Goal: Task Accomplishment & Management: Complete application form

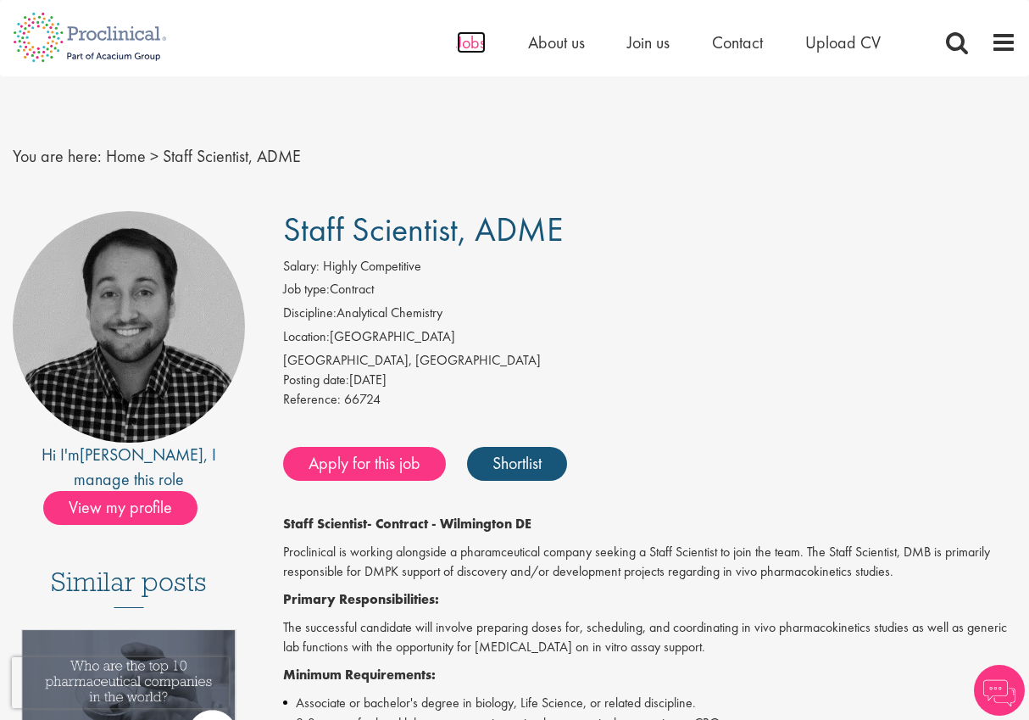
click at [468, 36] on span "Jobs" at bounding box center [471, 42] width 29 height 22
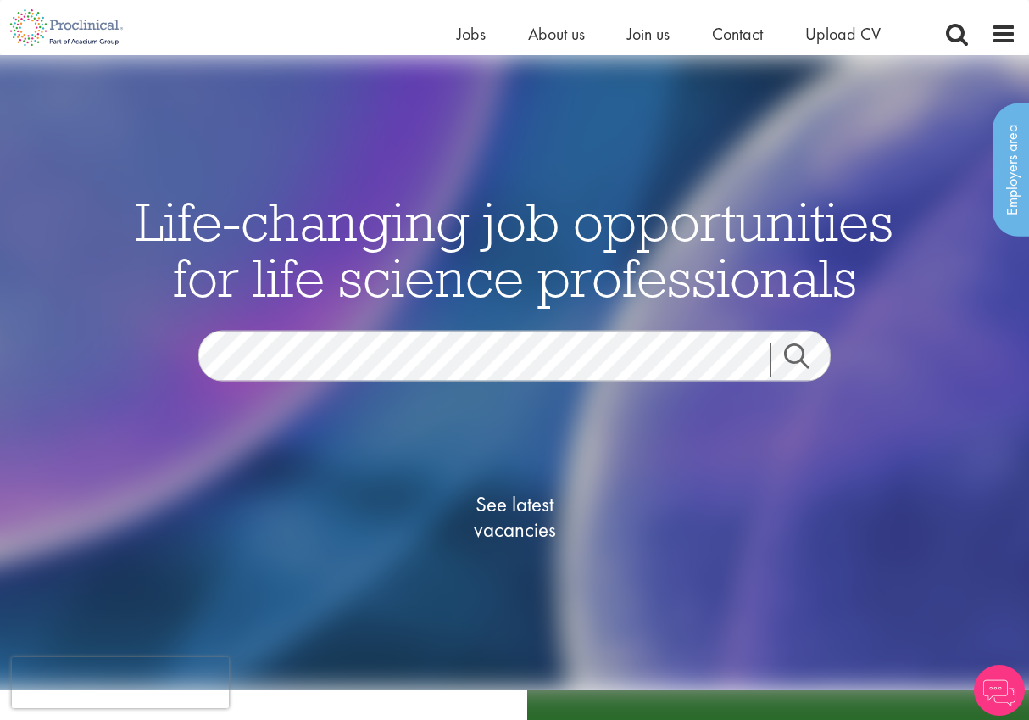
scroll to position [65, 0]
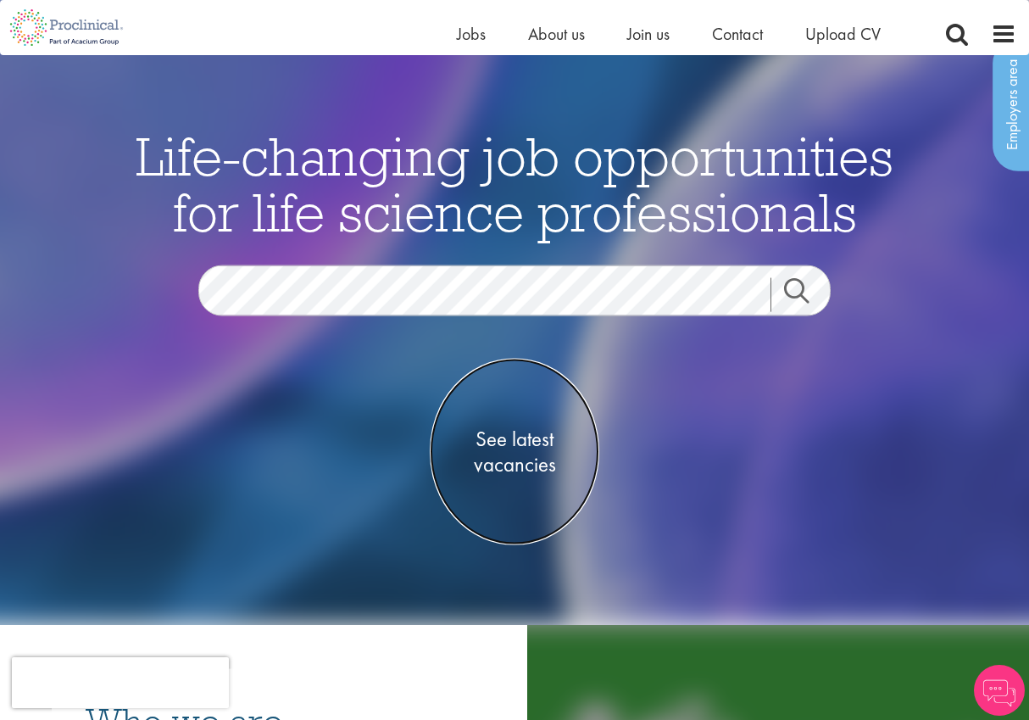
click at [509, 455] on span "See latest vacancies" at bounding box center [515, 451] width 170 height 51
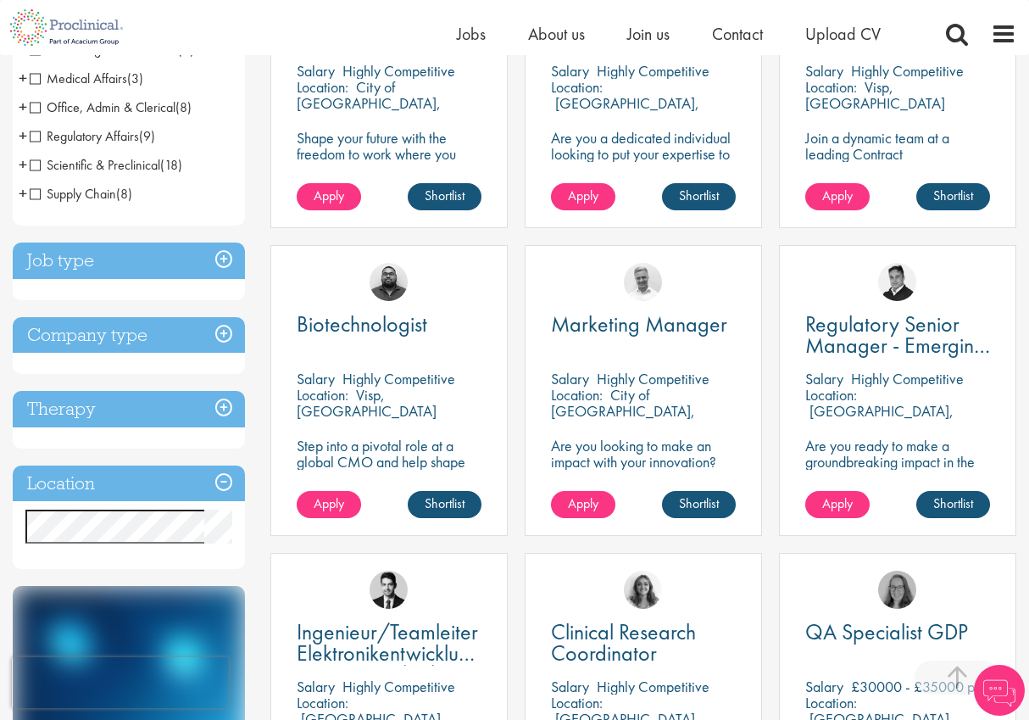
scroll to position [449, 0]
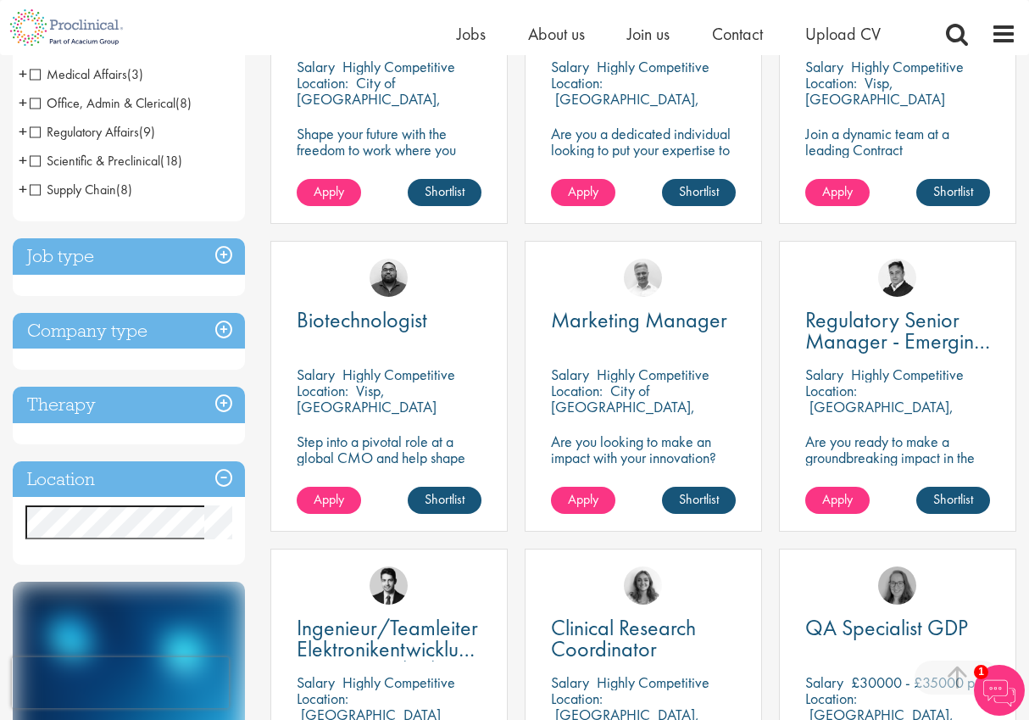
click at [224, 479] on h3 "Location" at bounding box center [129, 479] width 232 height 36
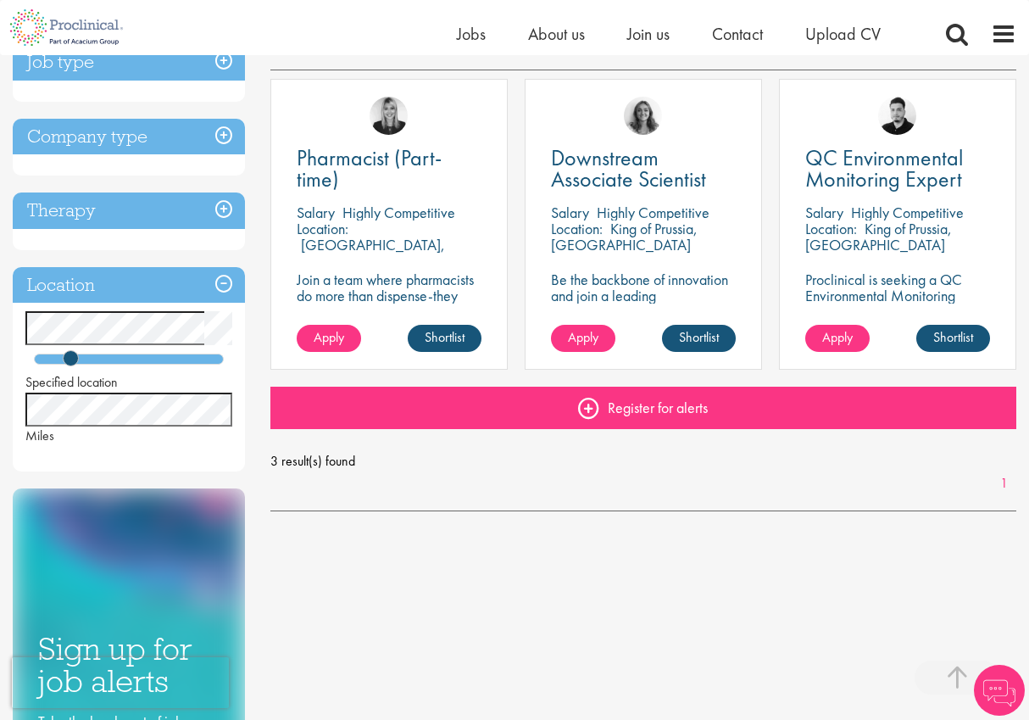
scroll to position [151, 0]
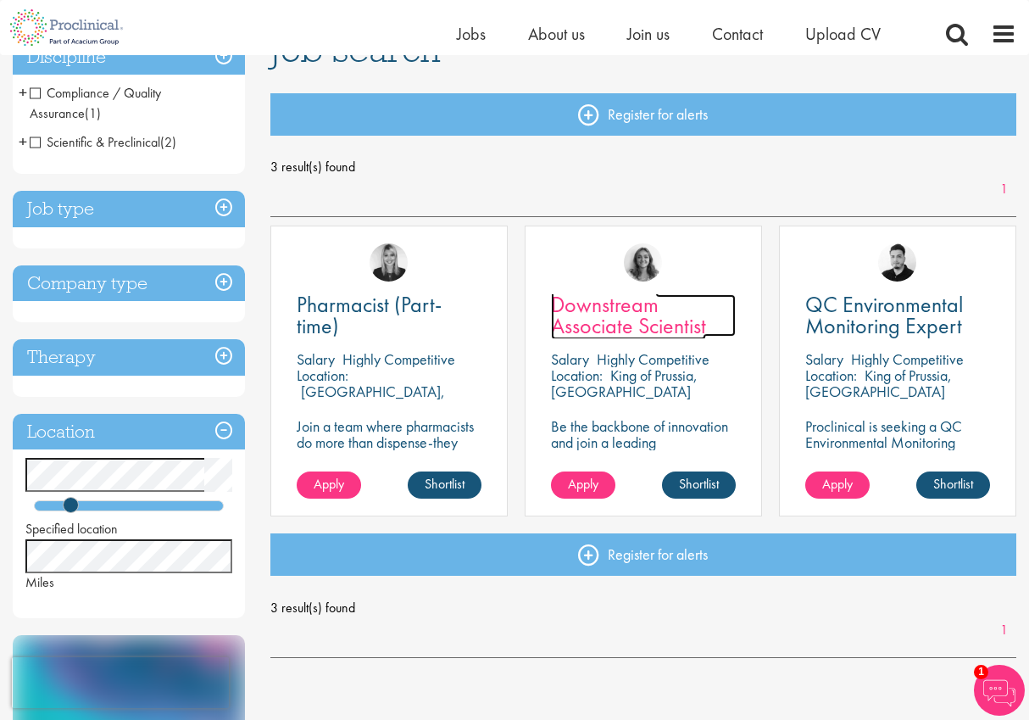
click at [631, 317] on span "Downstream Associate Scientist" at bounding box center [628, 315] width 155 height 50
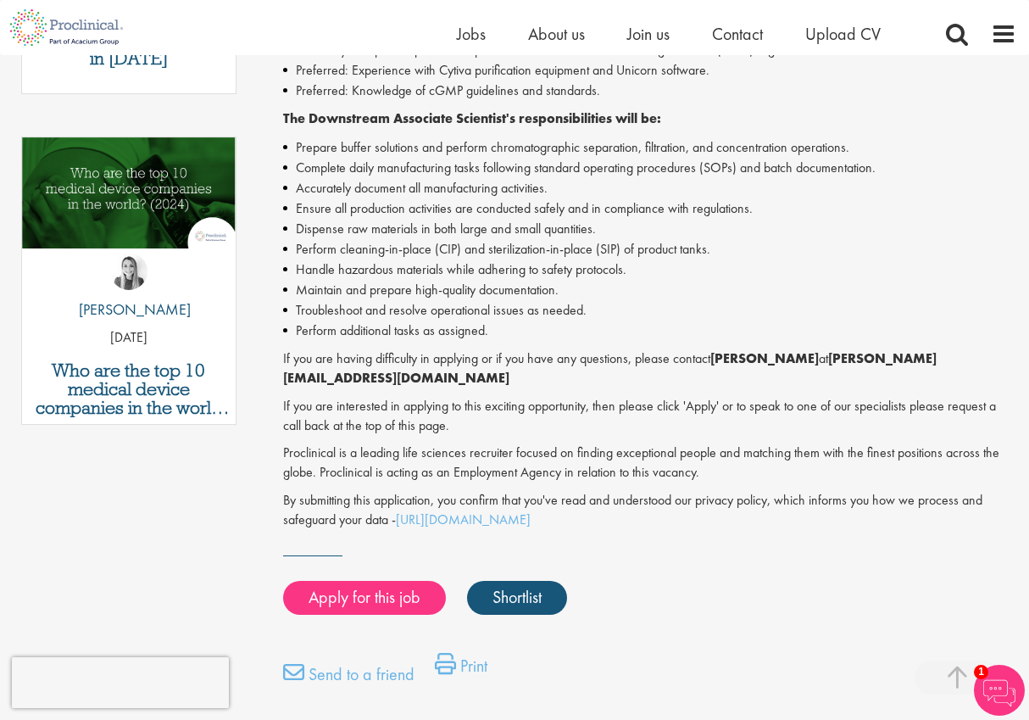
scroll to position [923, 0]
